Goal: Task Accomplishment & Management: Manage account settings

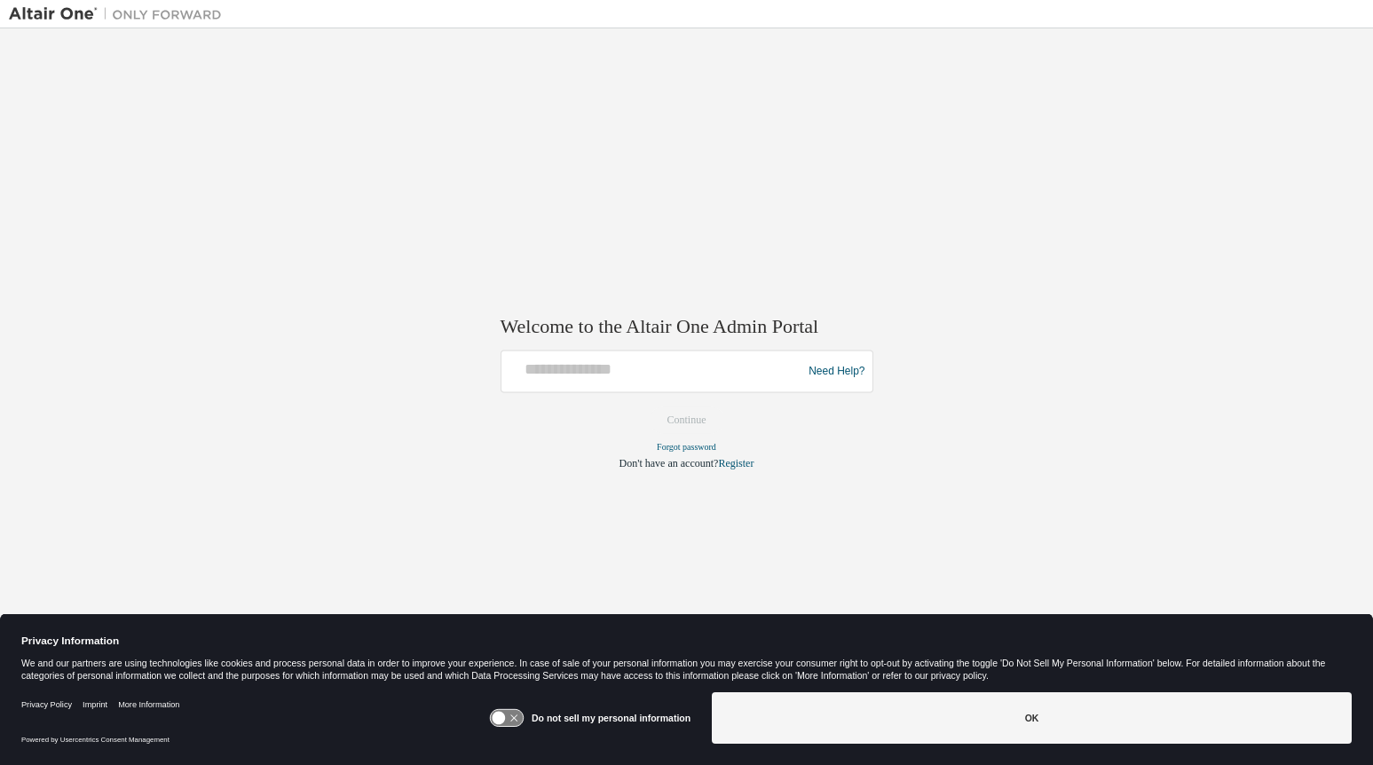
click at [579, 380] on div at bounding box center [655, 372] width 292 height 34
click at [600, 368] on input "text" at bounding box center [655, 368] width 292 height 26
type input "**********"
click at [695, 423] on button "Continue" at bounding box center [687, 420] width 76 height 27
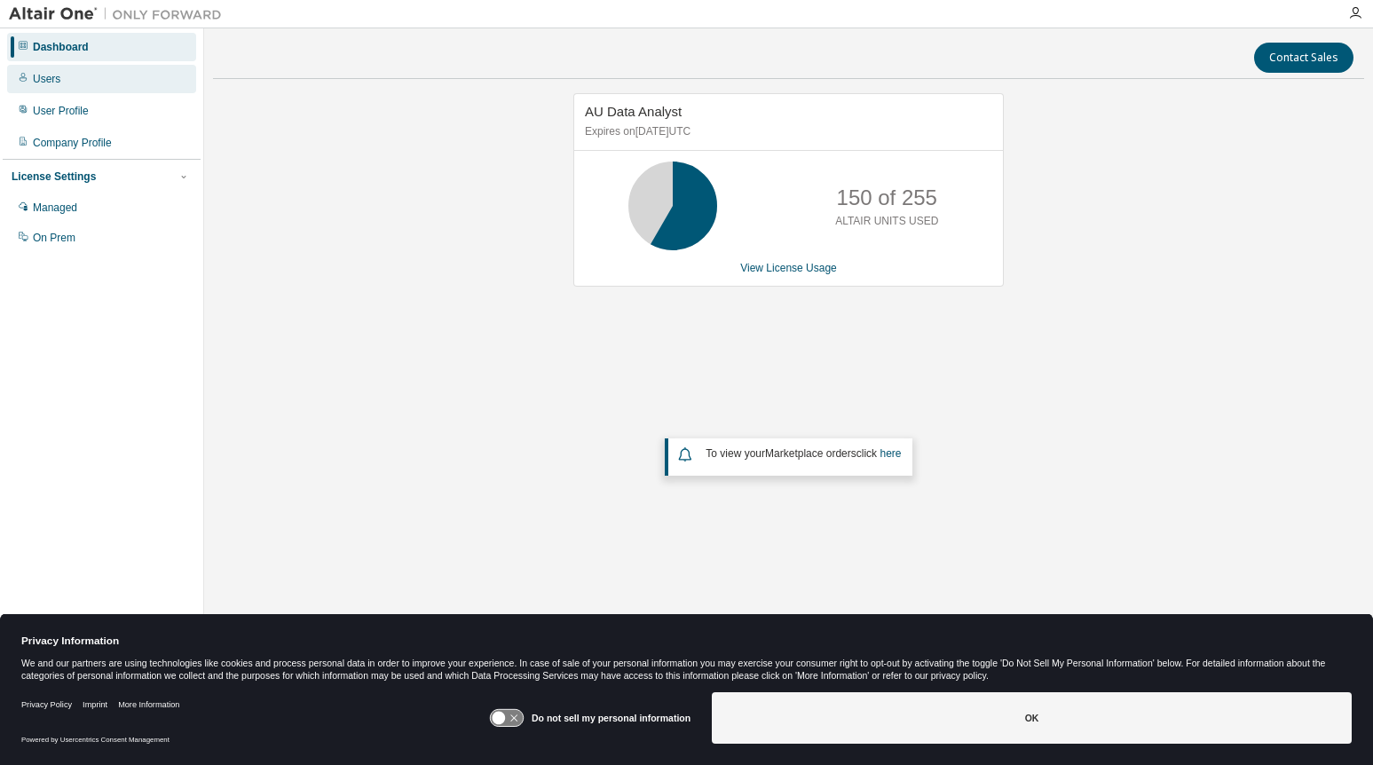
click at [43, 80] on div "Users" at bounding box center [47, 79] width 28 height 14
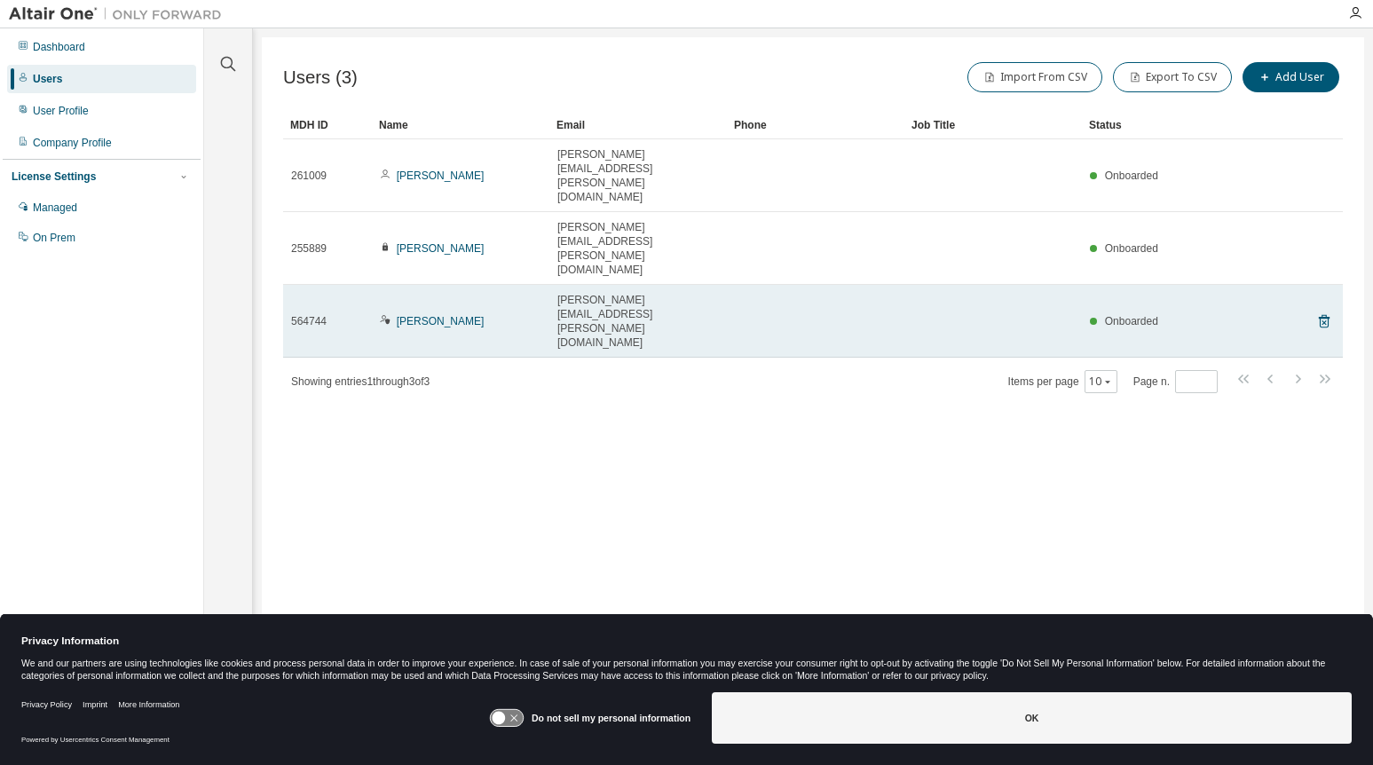
click at [319, 314] on span "564744" at bounding box center [309, 321] width 36 height 14
click at [415, 315] on link "[PERSON_NAME]" at bounding box center [441, 321] width 88 height 12
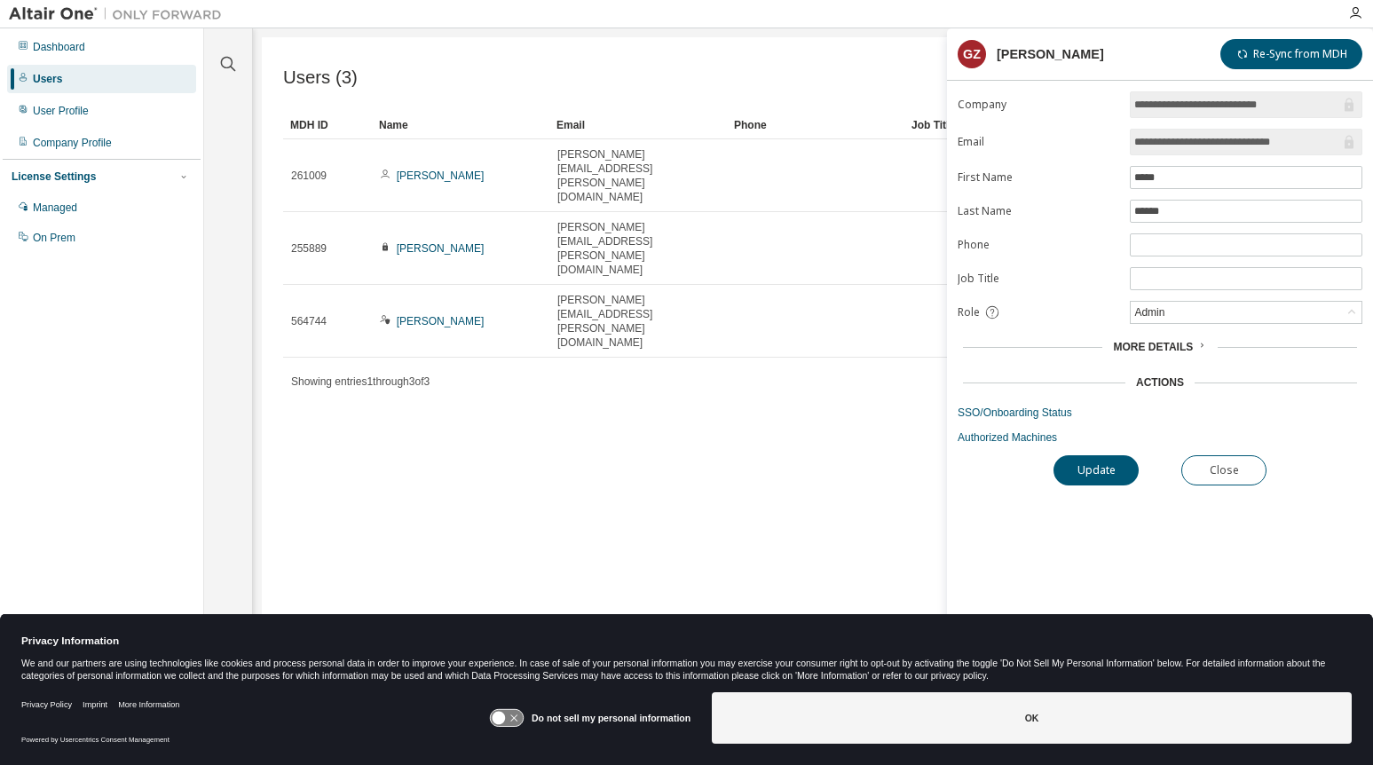
click at [1177, 342] on span "More Details" at bounding box center [1153, 347] width 80 height 12
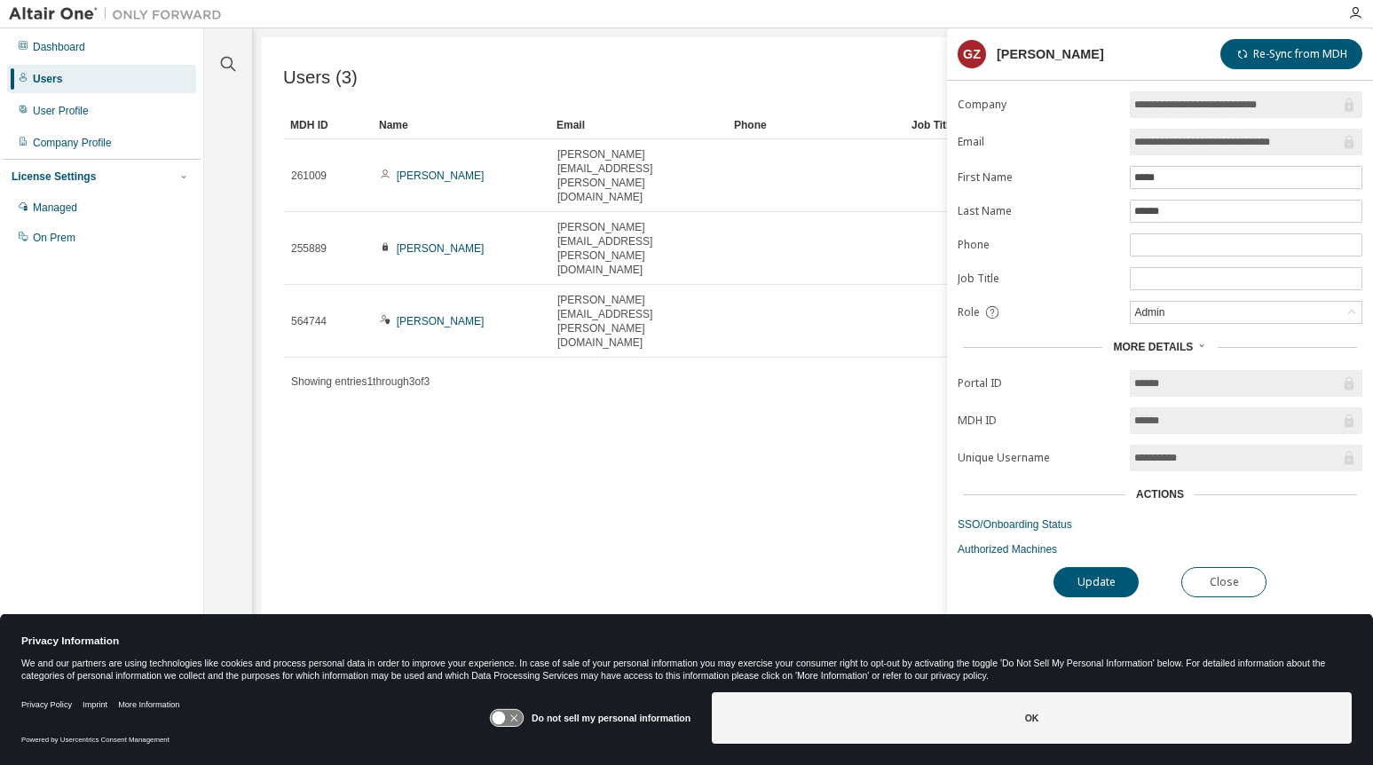
click at [790, 65] on div "Users (3) Import From CSV Export To CSV Add User" at bounding box center [813, 77] width 1060 height 37
click at [1250, 588] on button "Close" at bounding box center [1224, 582] width 85 height 30
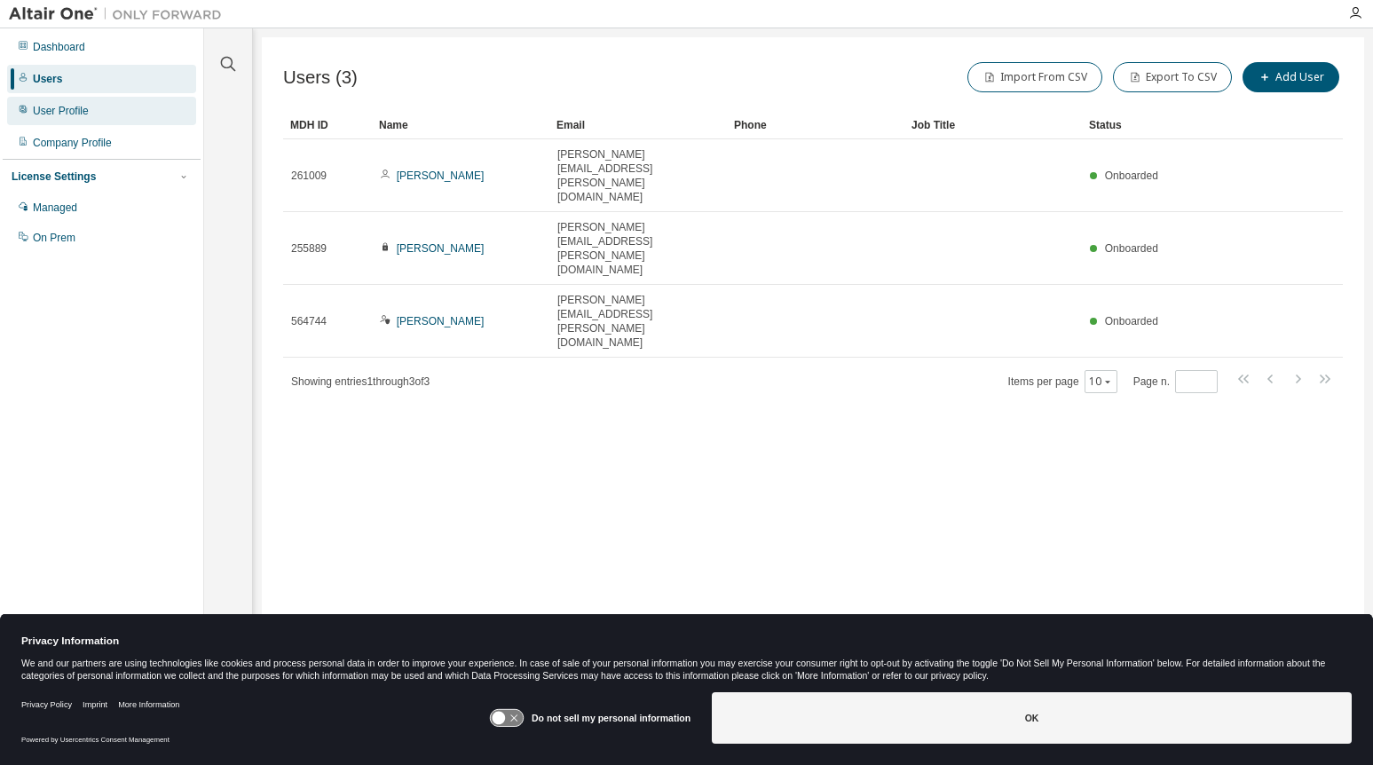
click at [54, 110] on div "User Profile" at bounding box center [61, 111] width 56 height 14
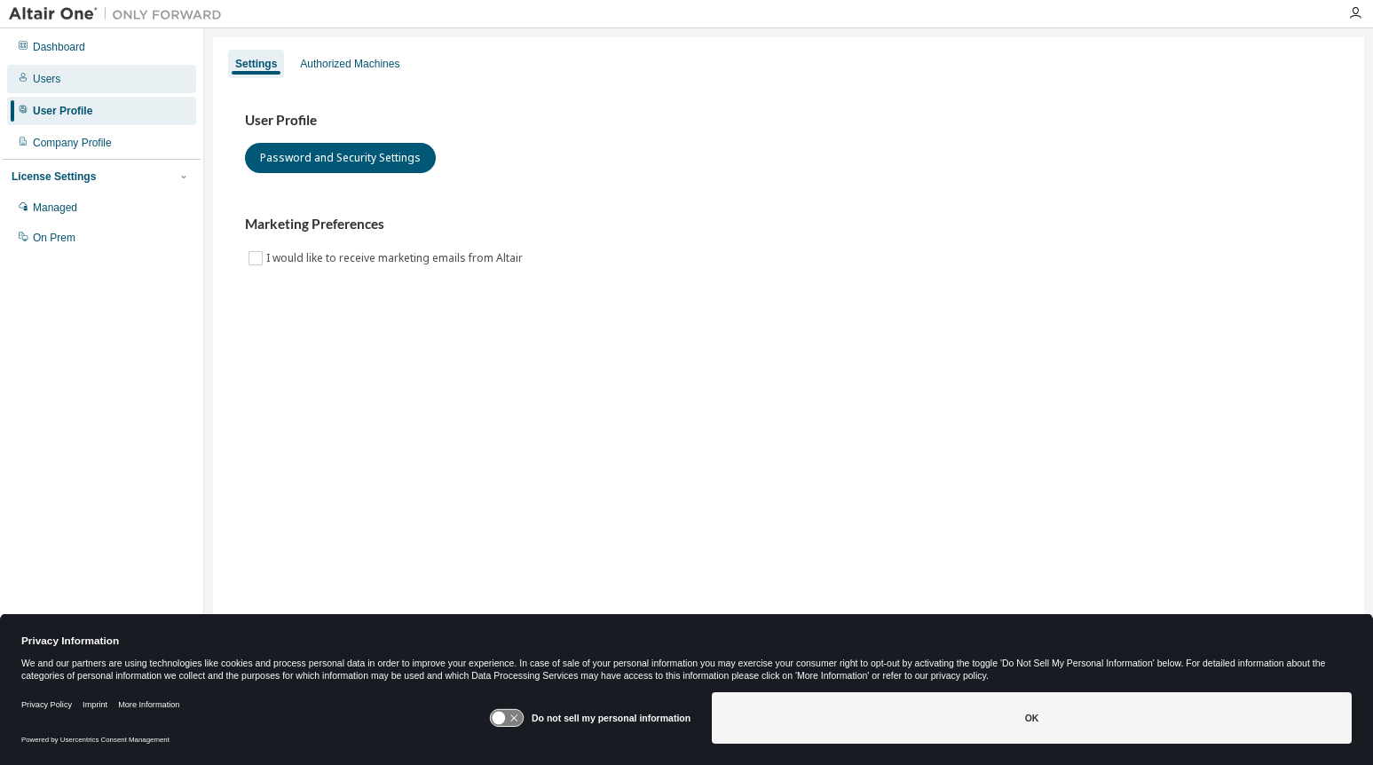
click at [52, 73] on div "Users" at bounding box center [47, 79] width 28 height 14
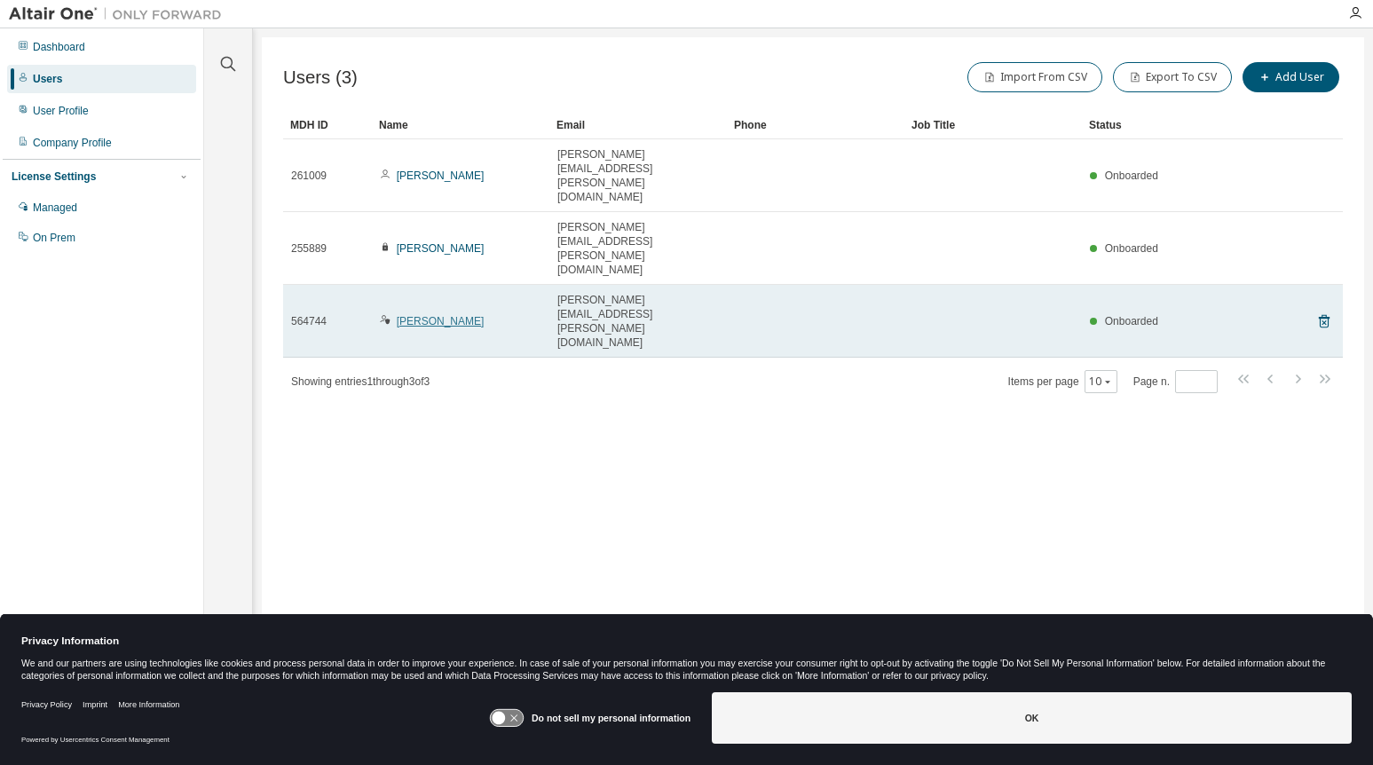
click at [430, 315] on link "[PERSON_NAME]" at bounding box center [441, 321] width 88 height 12
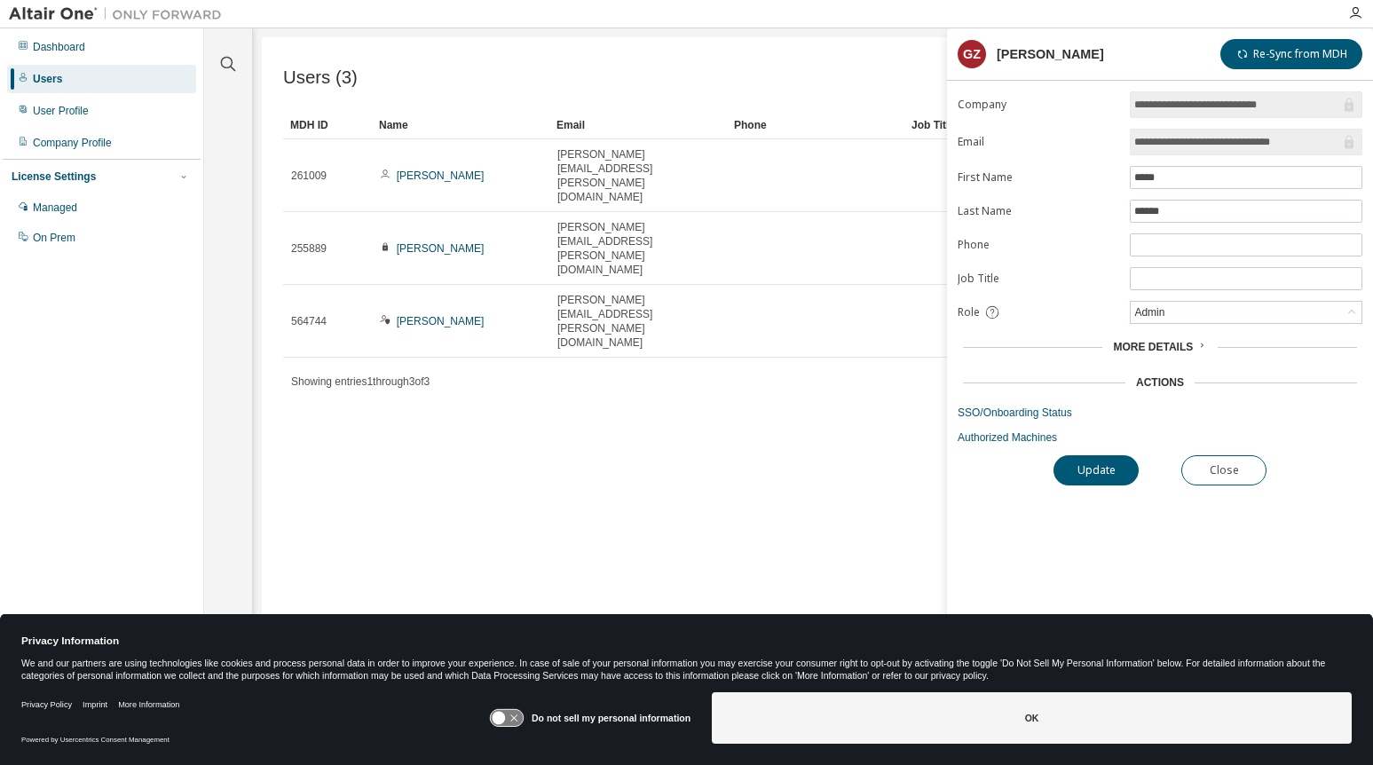
click at [1168, 352] on span "More Details" at bounding box center [1153, 347] width 80 height 12
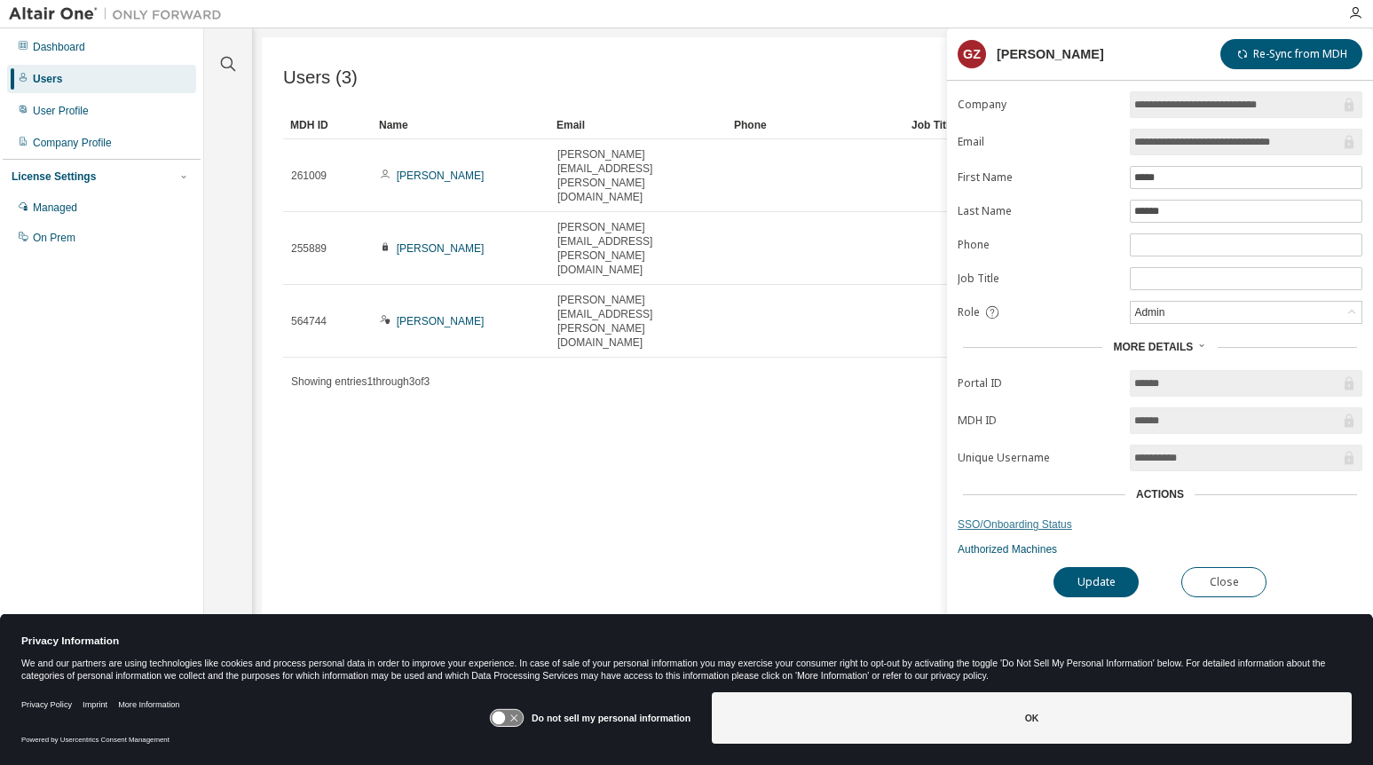
click at [1023, 523] on link "SSO/Onboarding Status" at bounding box center [1160, 525] width 405 height 14
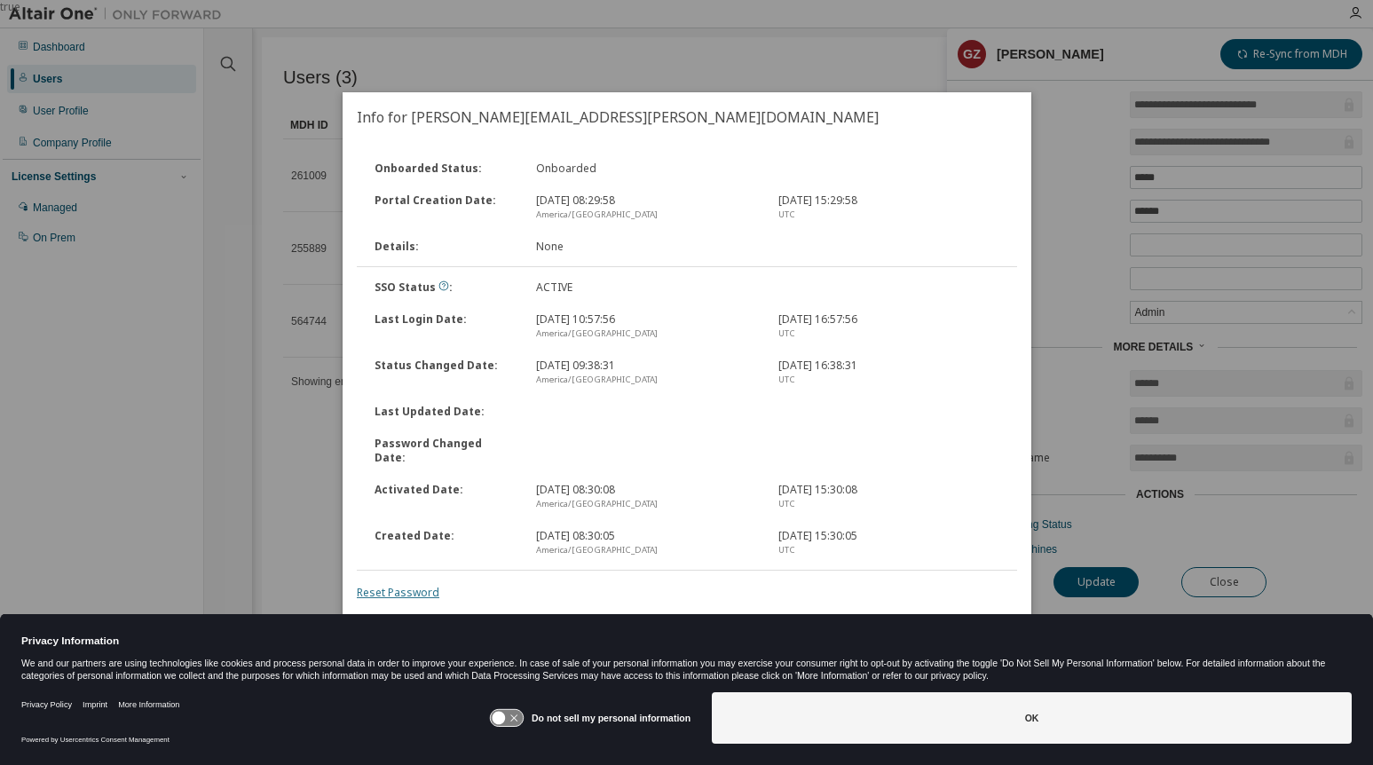
click at [401, 585] on link "Reset Password" at bounding box center [398, 592] width 83 height 15
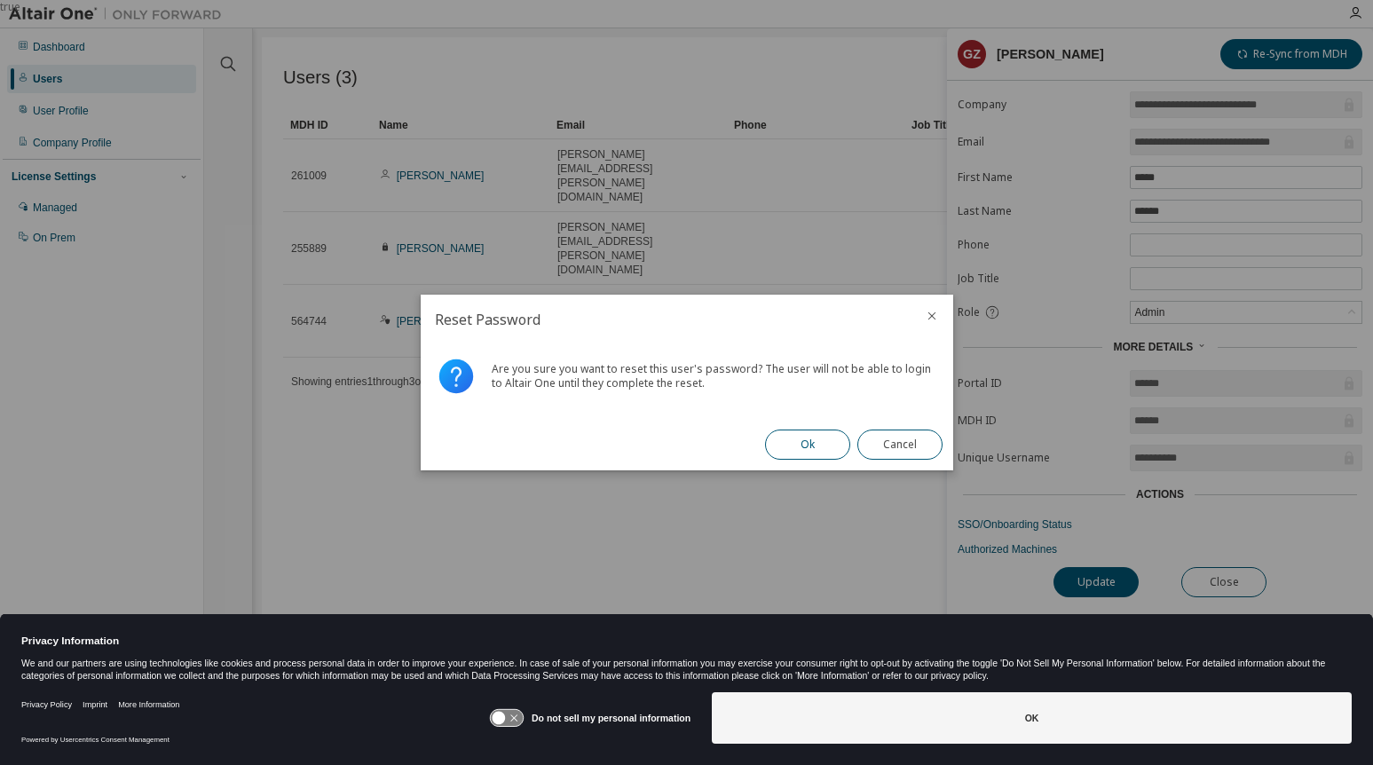
click at [815, 443] on button "Ok" at bounding box center [807, 445] width 85 height 30
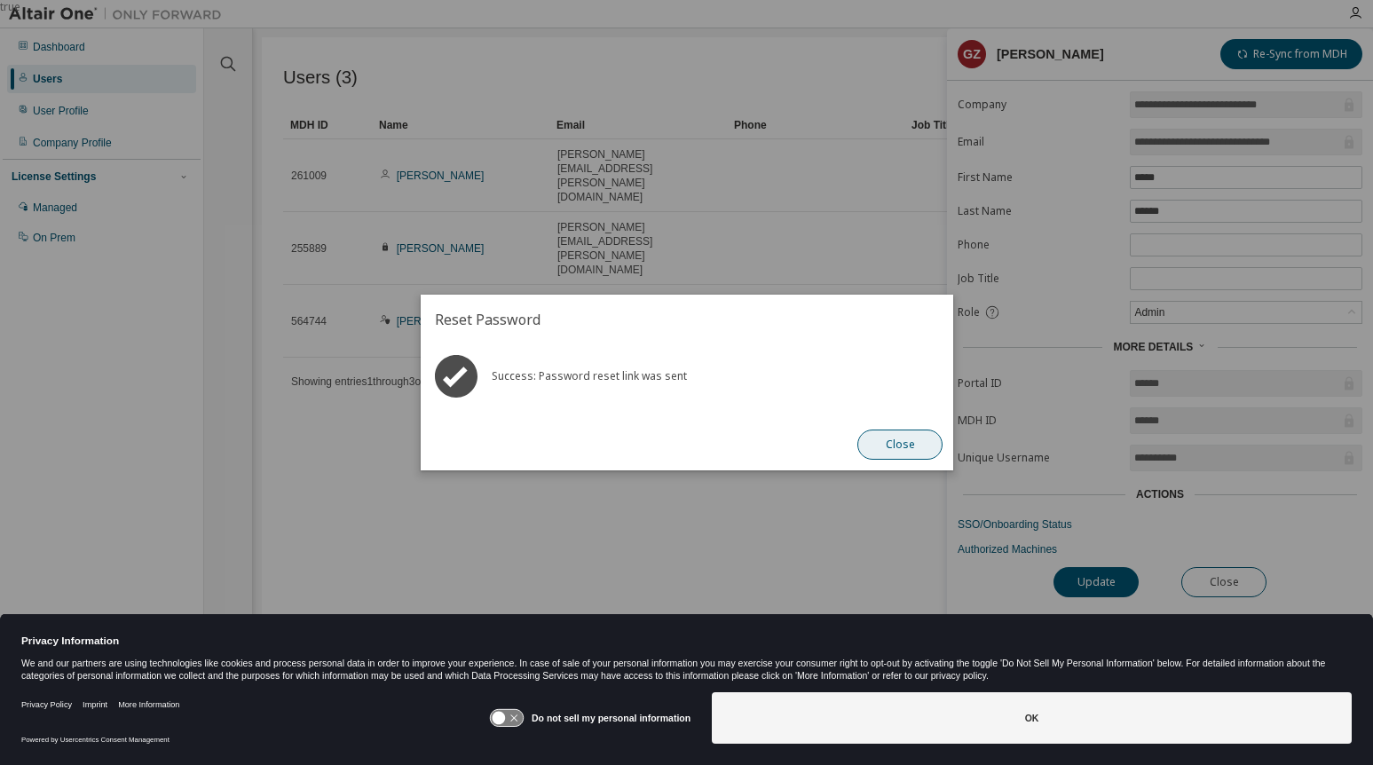
click at [910, 439] on button "Close" at bounding box center [900, 445] width 85 height 30
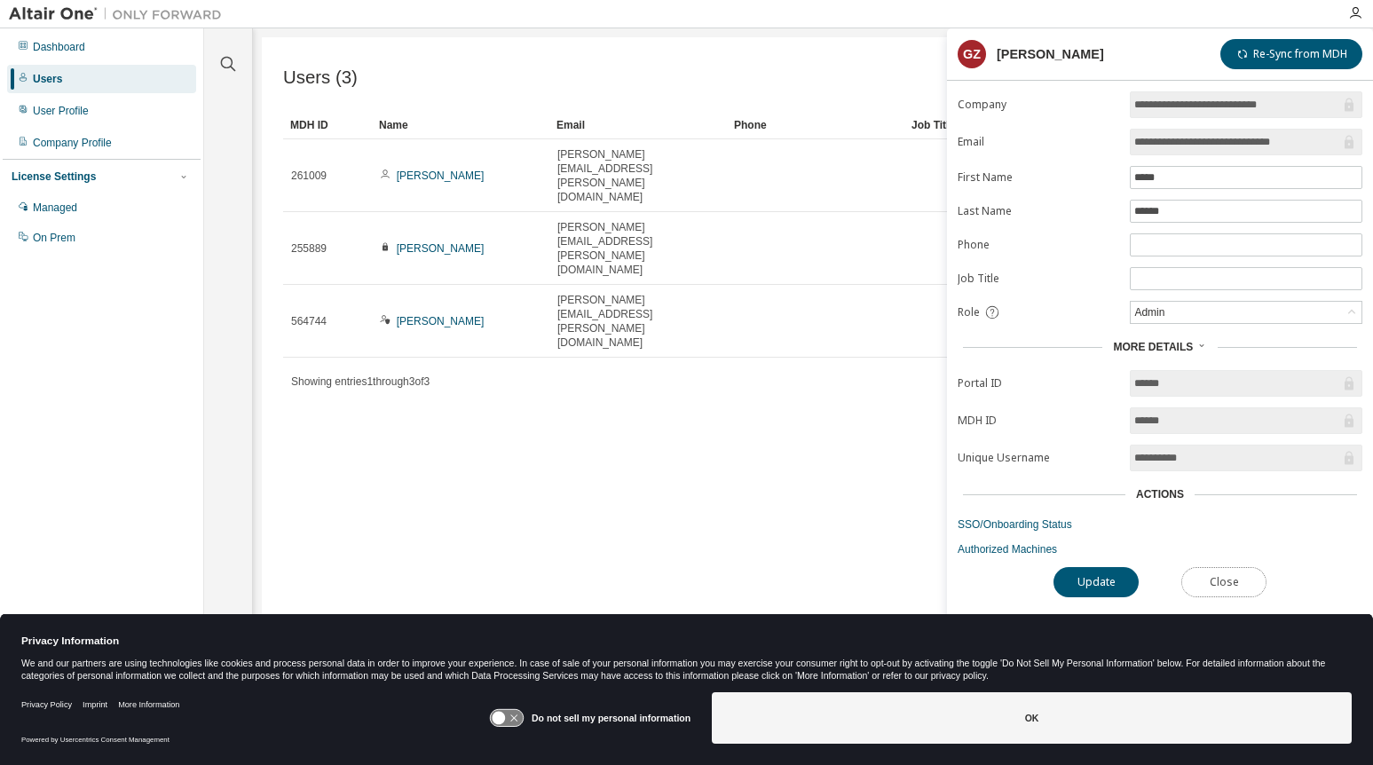
drag, startPoint x: 1229, startPoint y: 581, endPoint x: 1245, endPoint y: 589, distance: 17.5
click at [1229, 581] on button "Close" at bounding box center [1224, 582] width 85 height 30
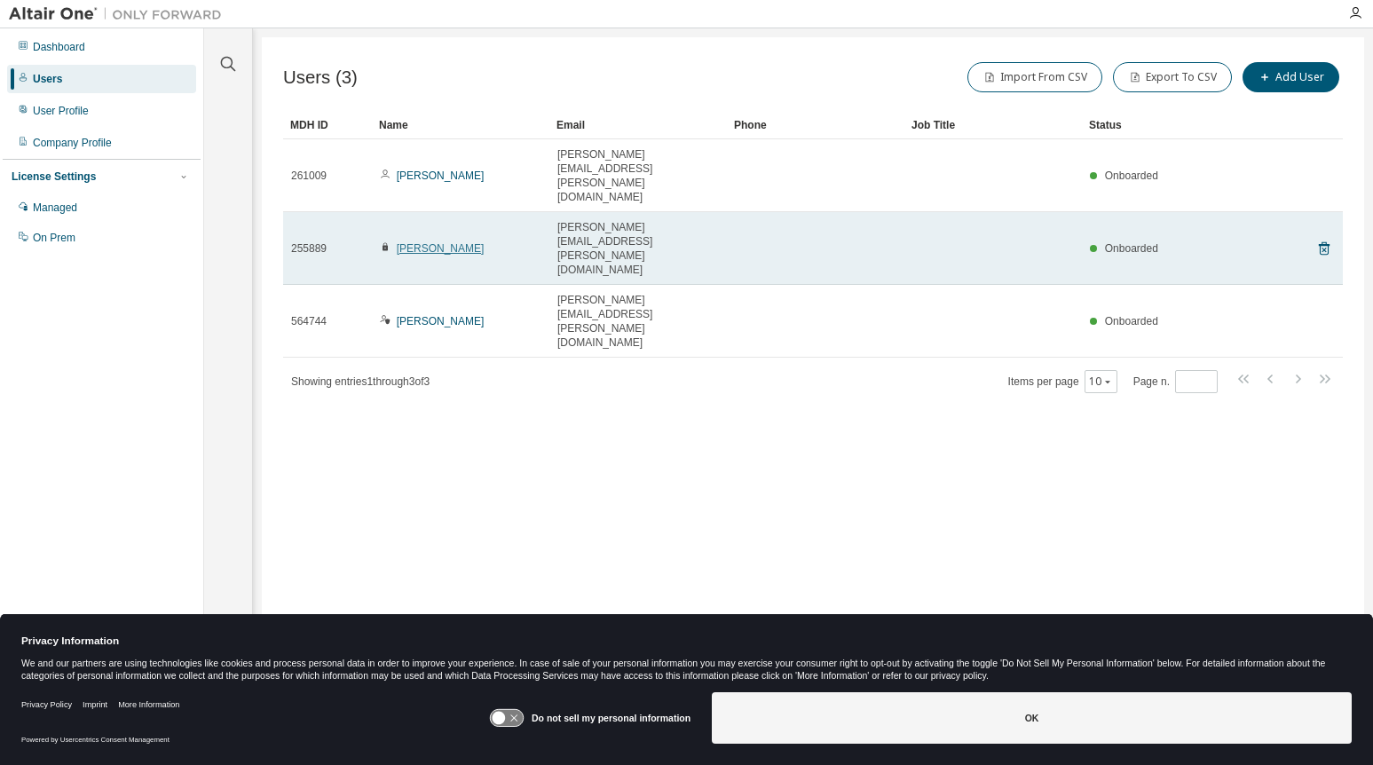
click at [432, 242] on link "[PERSON_NAME]" at bounding box center [441, 248] width 88 height 12
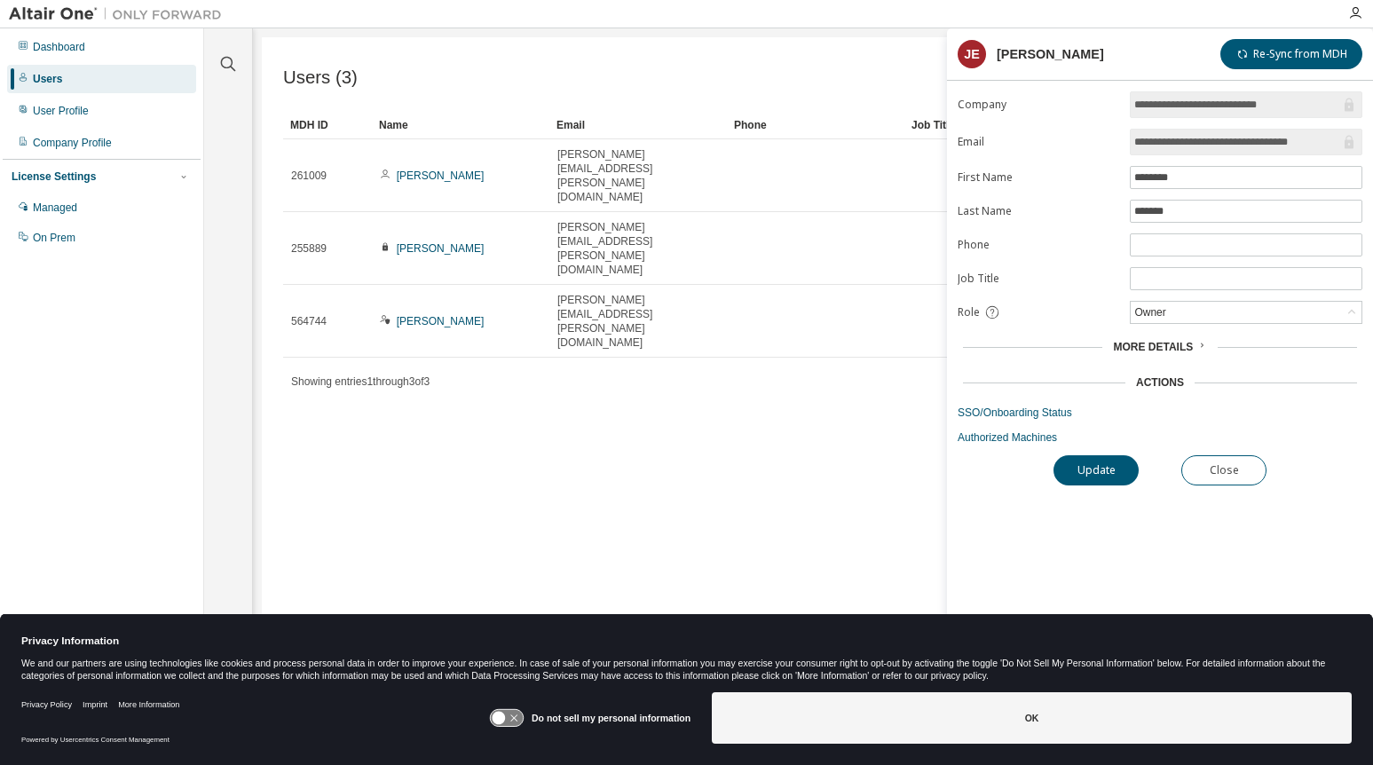
click at [1175, 344] on span "More Details" at bounding box center [1153, 347] width 80 height 12
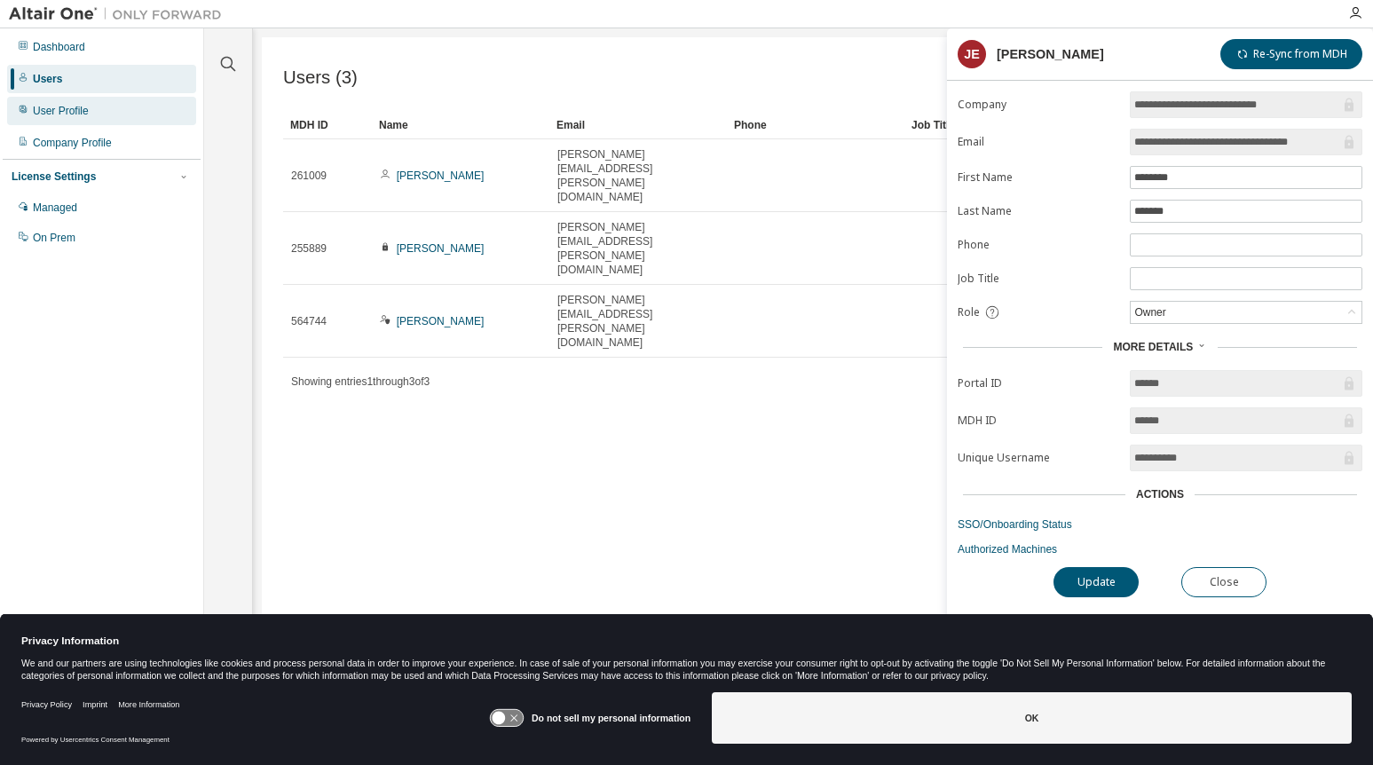
click at [68, 113] on div "User Profile" at bounding box center [61, 111] width 56 height 14
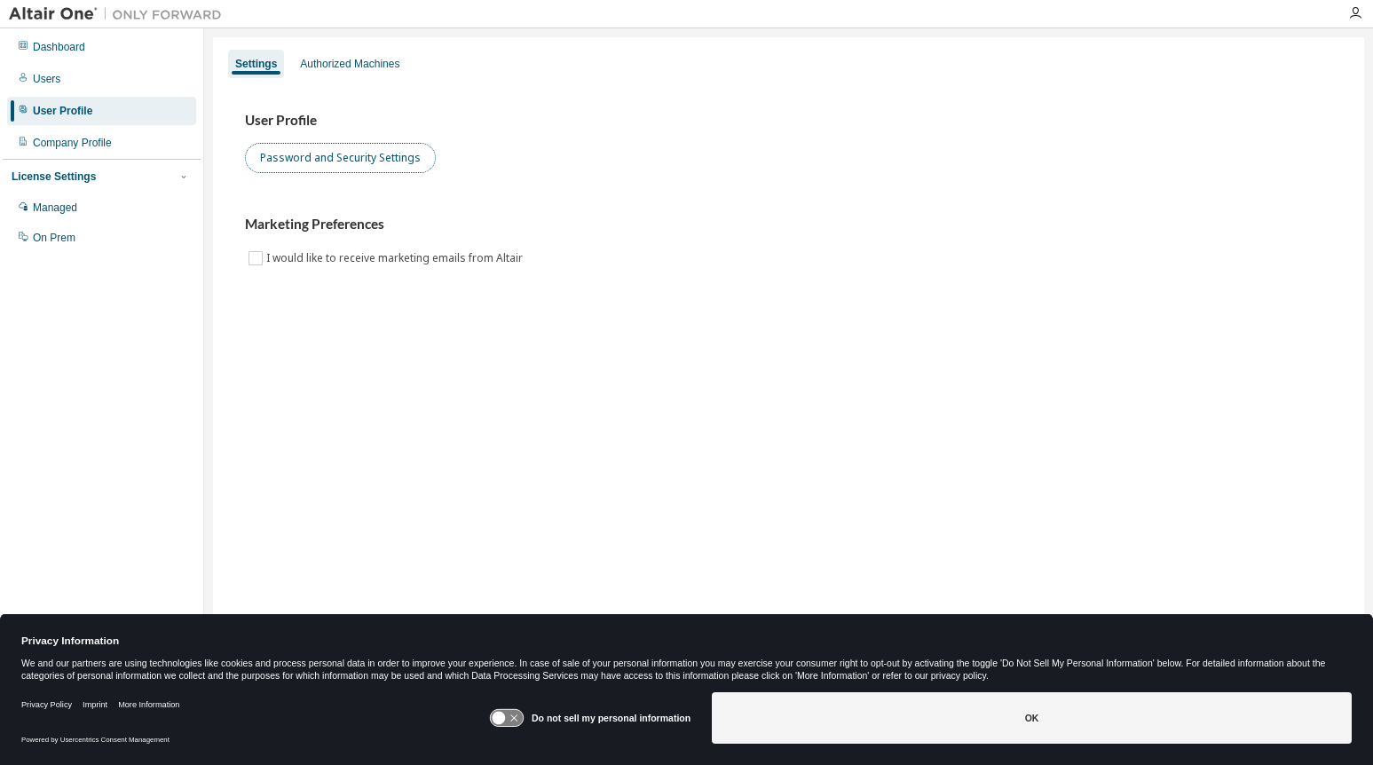
click at [360, 161] on button "Password and Security Settings" at bounding box center [340, 158] width 191 height 30
click at [1348, 10] on div at bounding box center [1356, 13] width 36 height 14
click at [1359, 12] on icon "button" at bounding box center [1355, 13] width 14 height 14
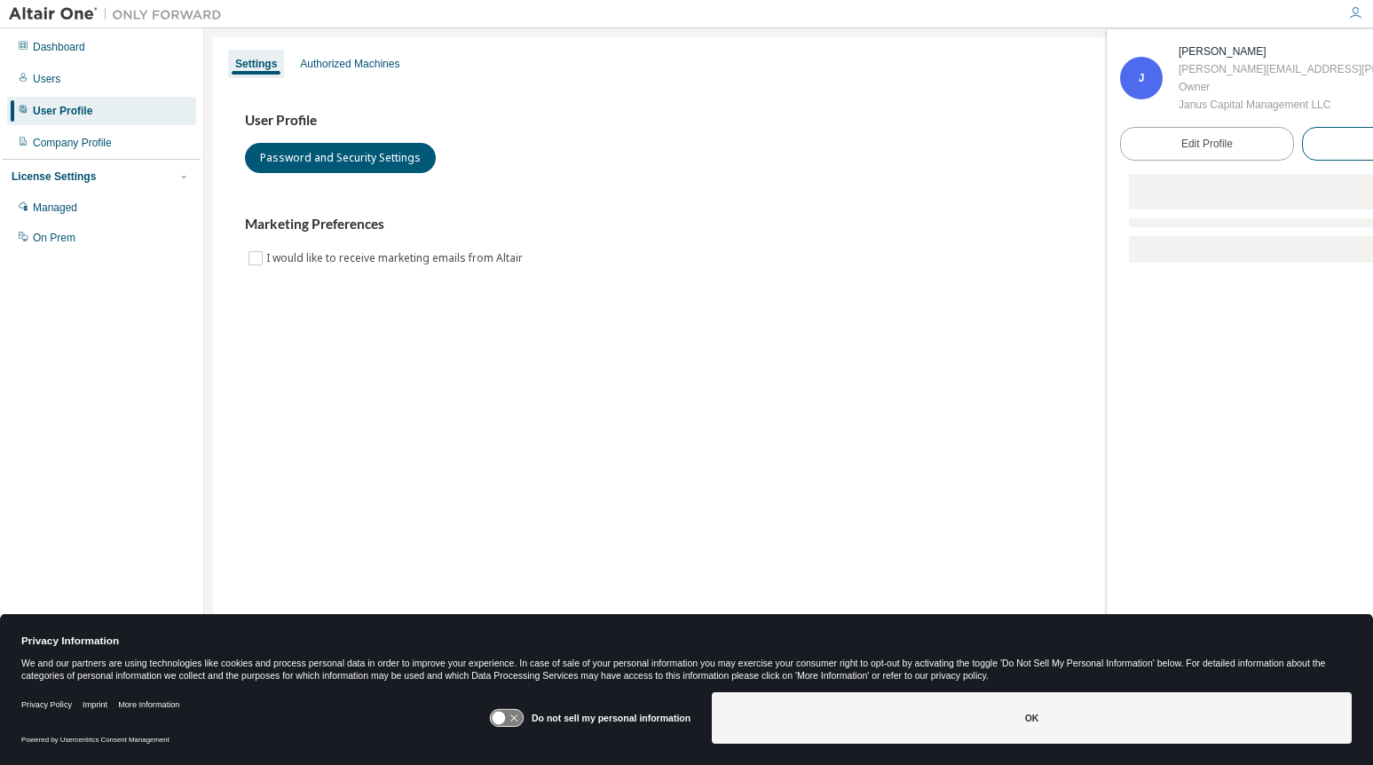
click at [1337, 161] on button "Logout" at bounding box center [1389, 144] width 174 height 34
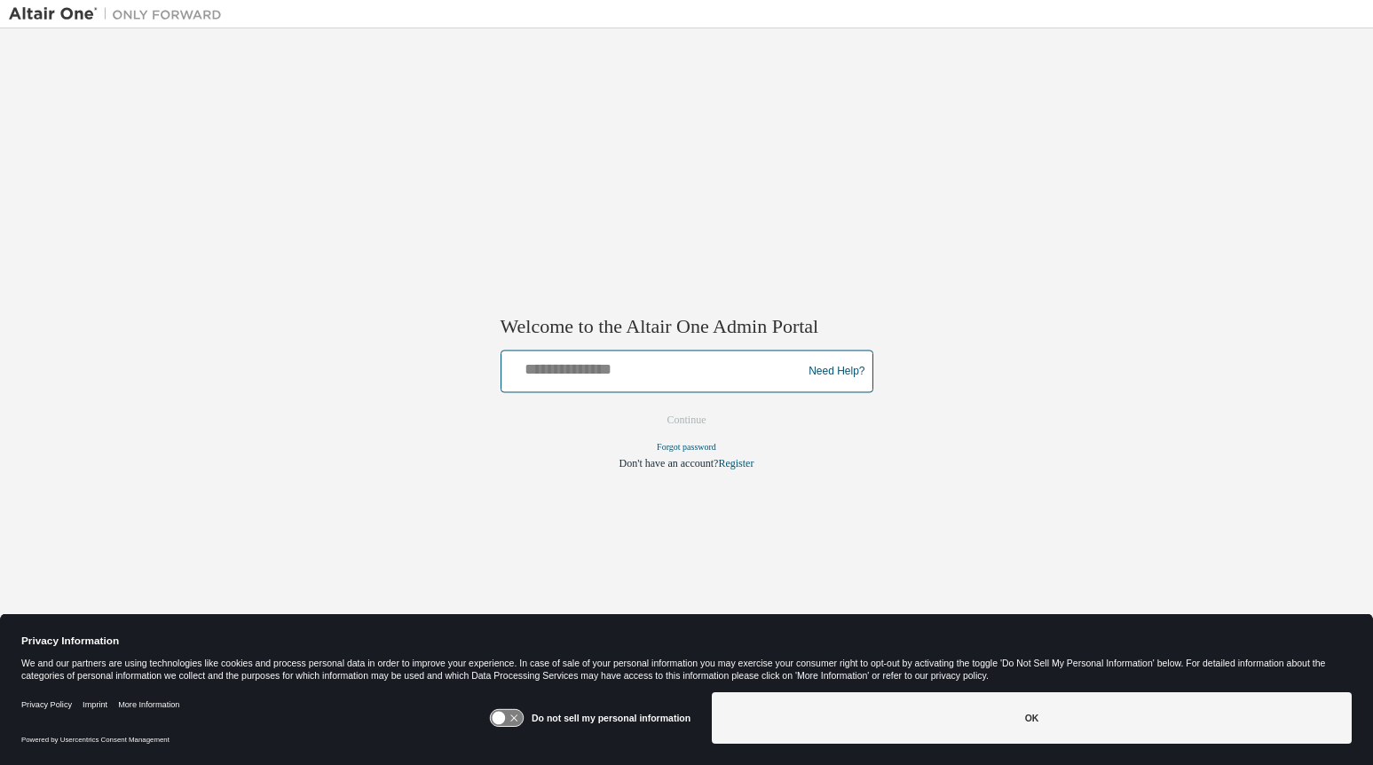
click at [633, 364] on input "text" at bounding box center [655, 368] width 292 height 26
type input "**********"
click at [706, 417] on button "Continue" at bounding box center [687, 420] width 76 height 27
